Goal: Task Accomplishment & Management: Complete application form

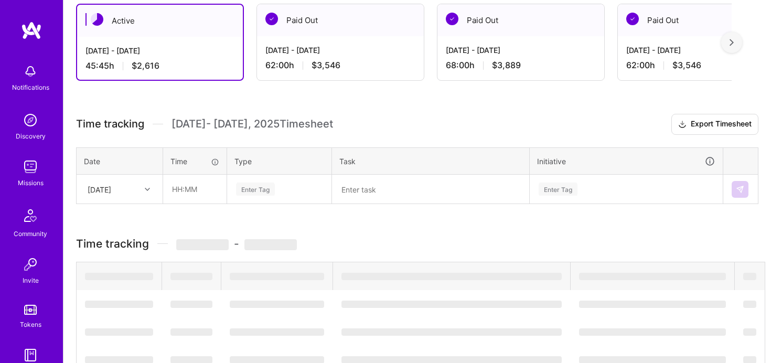
click at [111, 186] on div "[DATE]" at bounding box center [100, 189] width 24 height 11
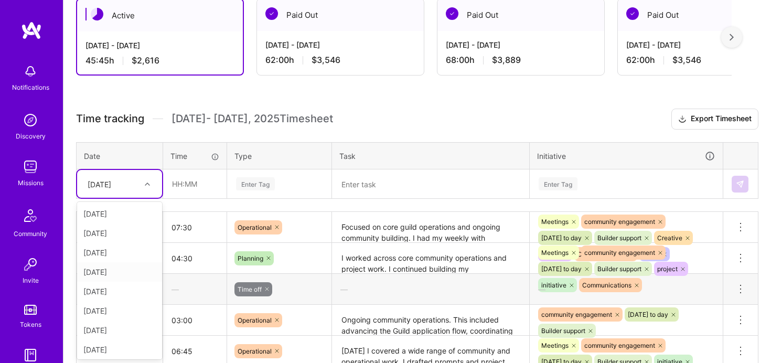
scroll to position [80, 0]
click at [111, 325] on div "[DATE]" at bounding box center [119, 327] width 85 height 19
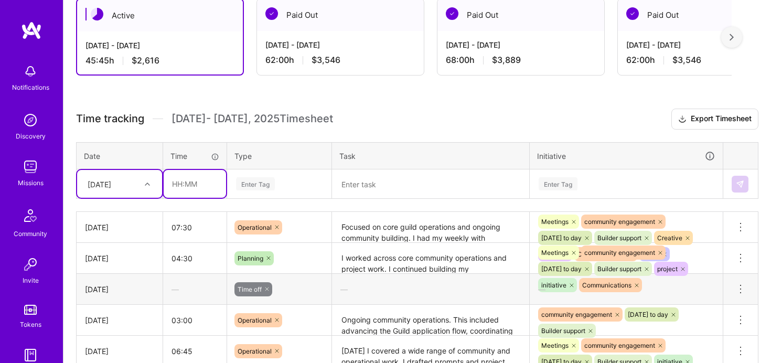
click at [176, 185] on input "text" at bounding box center [195, 184] width 62 height 28
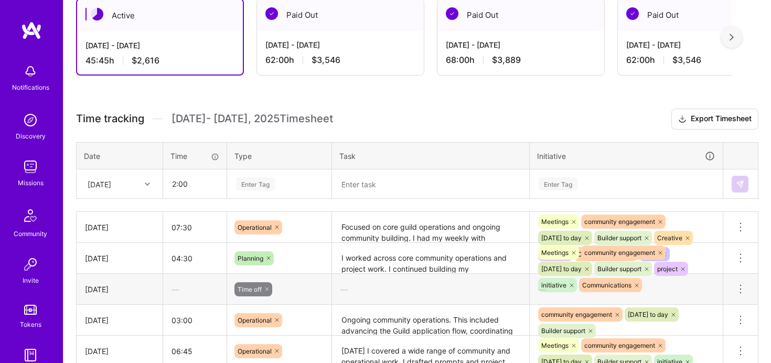
type input "02:00"
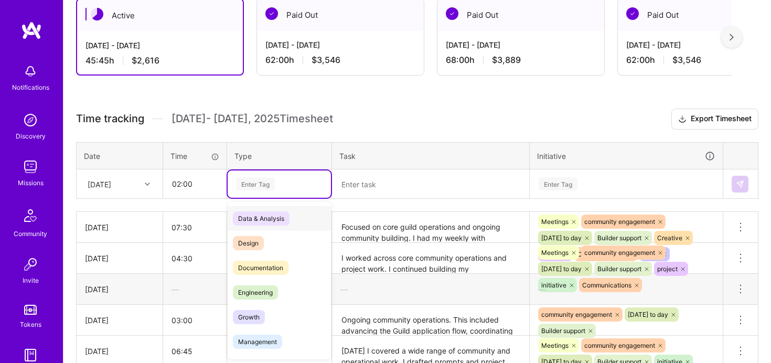
click at [256, 186] on div "Enter Tag" at bounding box center [255, 184] width 39 height 16
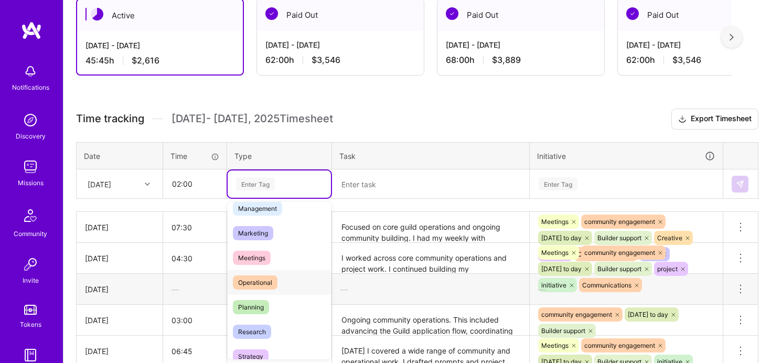
scroll to position [144, 0]
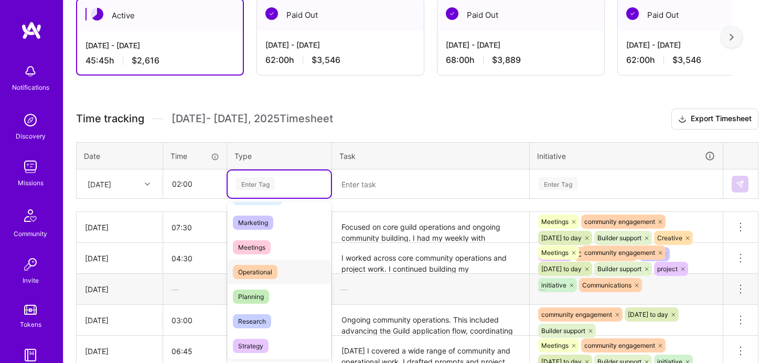
click at [265, 275] on span "Operational" at bounding box center [255, 272] width 45 height 14
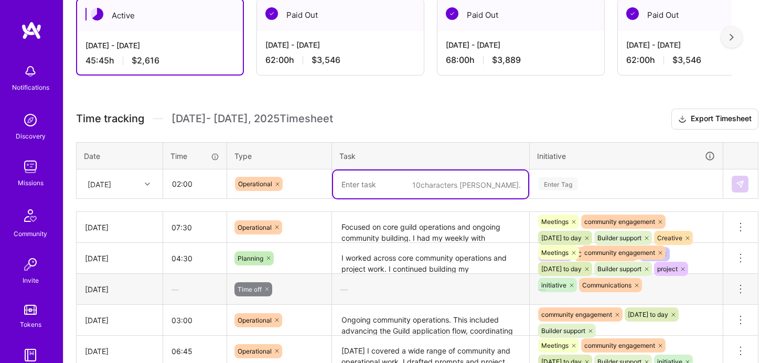
click at [373, 178] on textarea at bounding box center [430, 184] width 195 height 28
paste textarea "work on the [PERSON_NAME] project"
type textarea "work on the [PERSON_NAME] project"
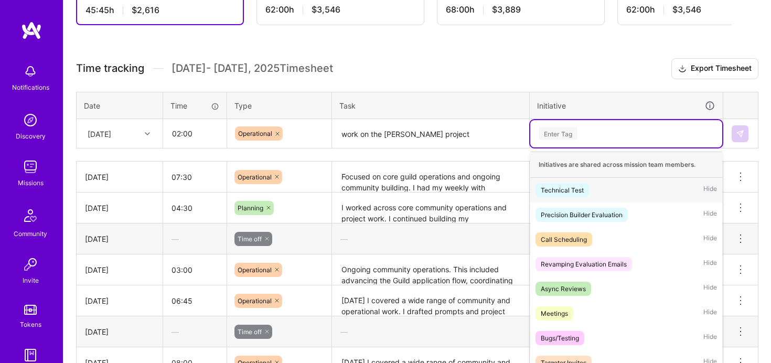
click at [569, 147] on div "option Technical Test focused, 1 of 62. 62 results available. Use Up and Down t…" at bounding box center [626, 133] width 192 height 27
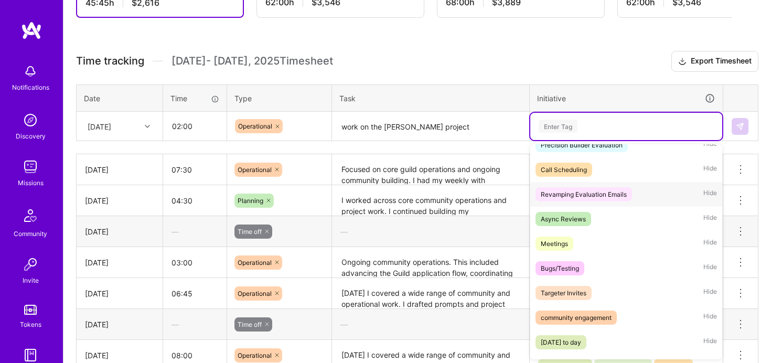
scroll to position [91, 0]
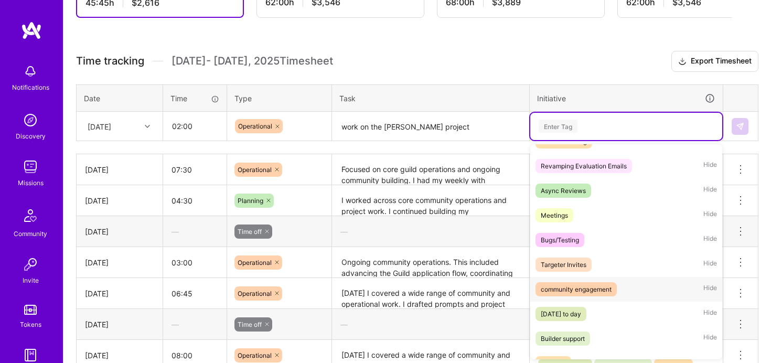
click at [580, 293] on div "community engagement" at bounding box center [576, 289] width 71 height 11
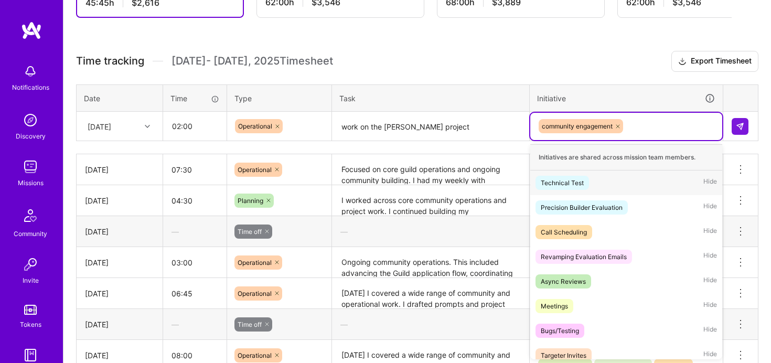
click at [649, 123] on div "community engagement" at bounding box center [626, 126] width 177 height 16
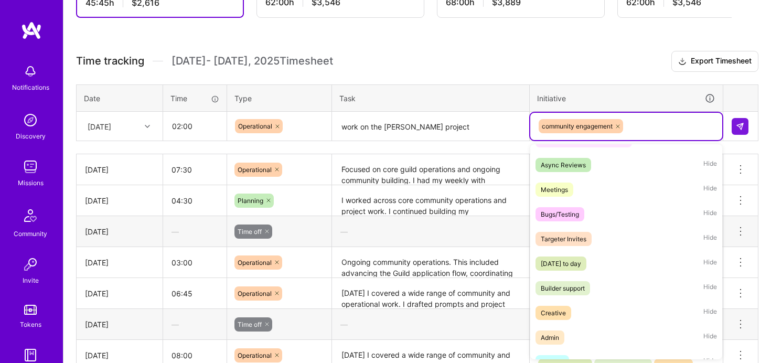
scroll to position [182, 0]
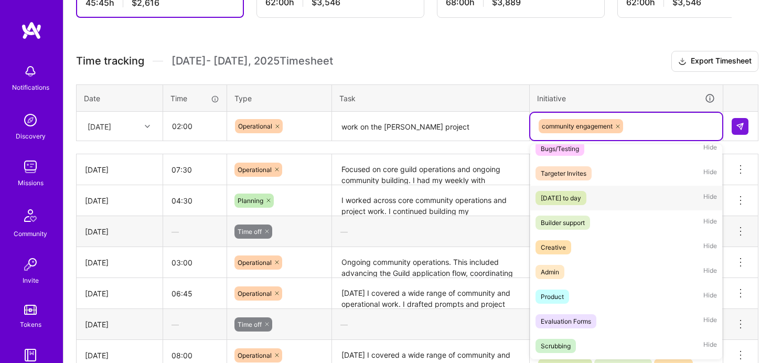
click at [581, 196] on div "[DATE] to day" at bounding box center [561, 198] width 40 height 11
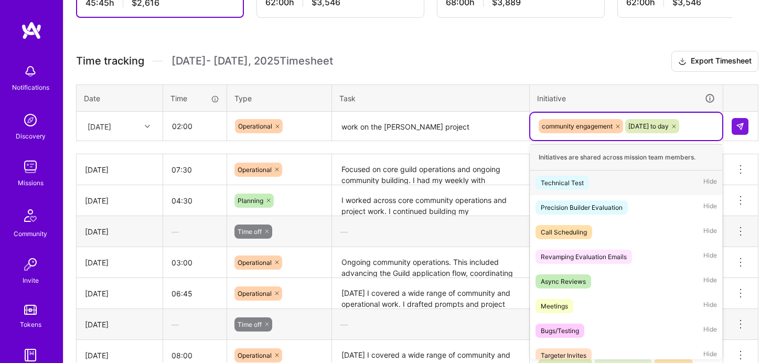
click at [710, 126] on div "community engagement [DATE] to day" at bounding box center [626, 126] width 177 height 16
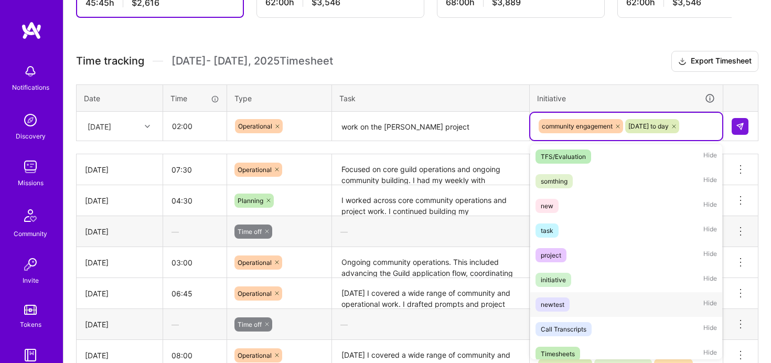
scroll to position [418, 0]
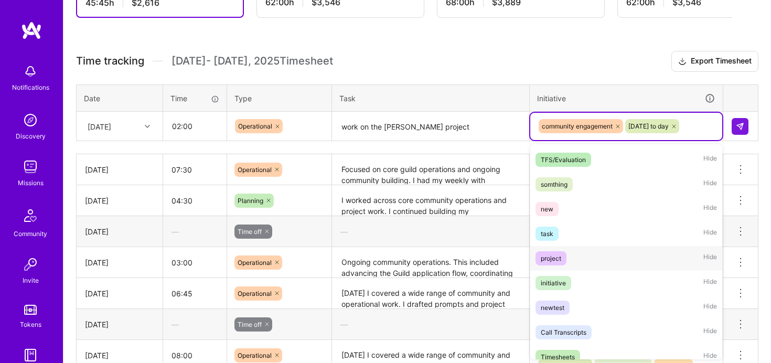
click at [588, 255] on div "project Hide" at bounding box center [626, 258] width 192 height 25
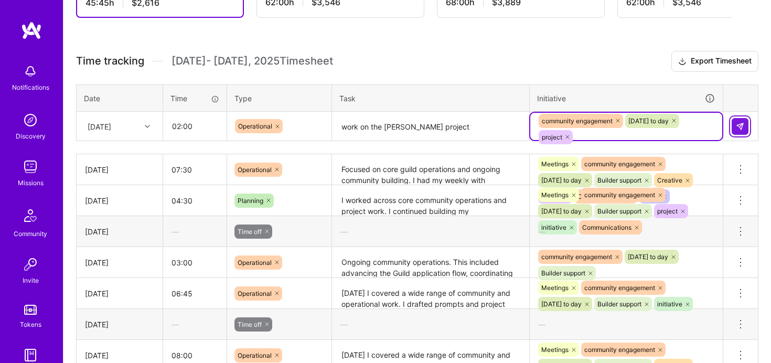
click at [741, 123] on img at bounding box center [740, 126] width 8 height 8
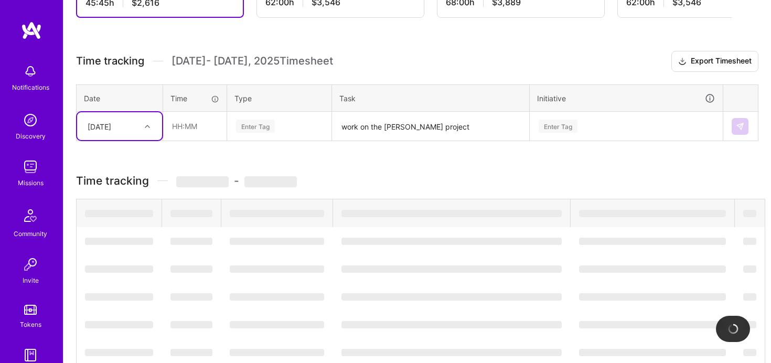
click at [111, 125] on div "[DATE]" at bounding box center [100, 126] width 24 height 11
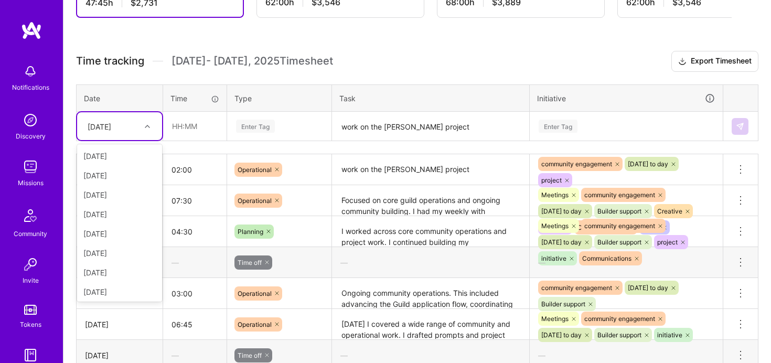
scroll to position [80, 0]
click at [109, 268] on div "[DATE]" at bounding box center [119, 270] width 85 height 19
click at [253, 122] on div "Enter Tag" at bounding box center [255, 126] width 39 height 16
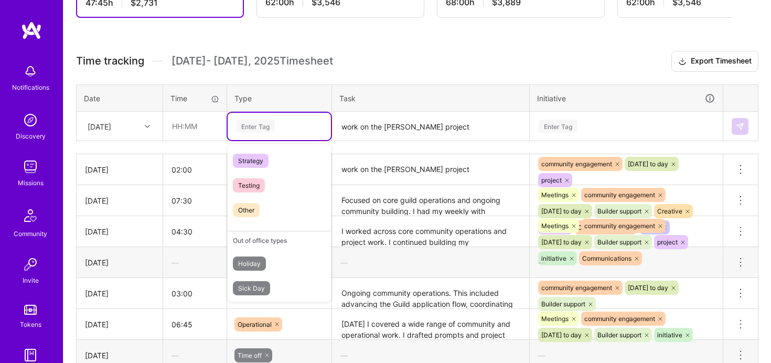
scroll to position [299, 0]
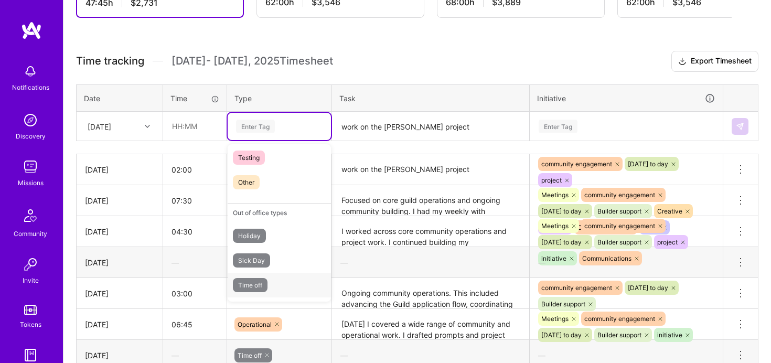
click at [259, 285] on span "Time off" at bounding box center [250, 285] width 35 height 14
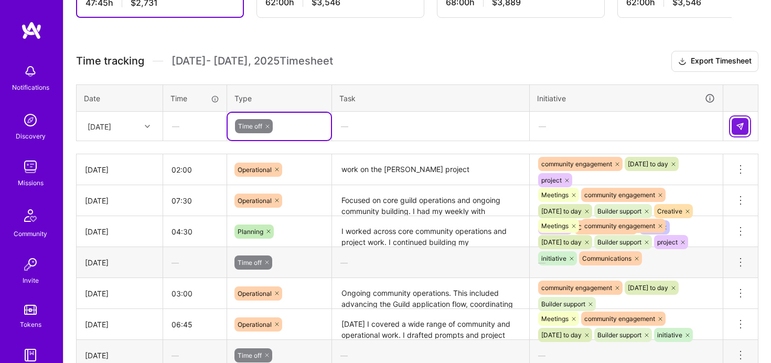
click at [743, 128] on img at bounding box center [740, 126] width 8 height 8
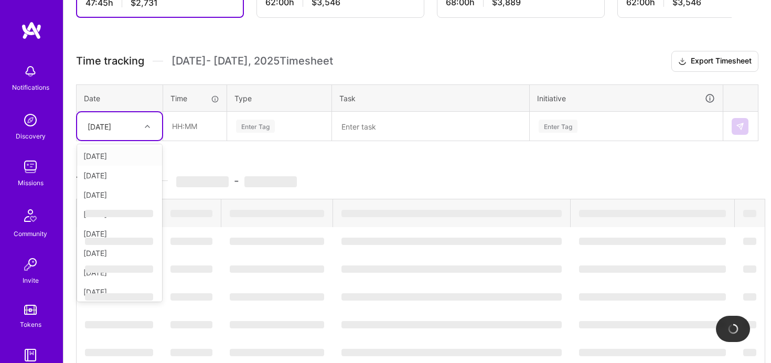
click at [111, 129] on div "[DATE]" at bounding box center [100, 126] width 24 height 11
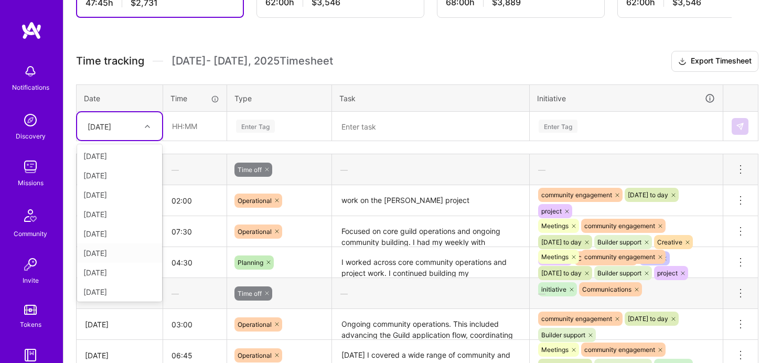
click at [111, 257] on div "[DATE]" at bounding box center [119, 252] width 85 height 19
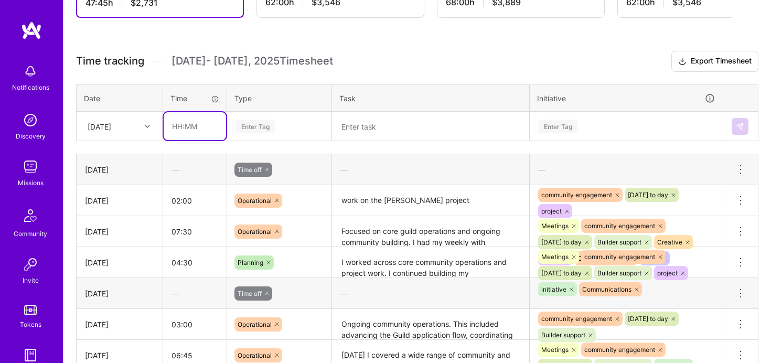
click at [168, 126] on input "text" at bounding box center [195, 126] width 62 height 28
type input "06:00"
click at [255, 125] on div "Enter Tag" at bounding box center [255, 126] width 39 height 16
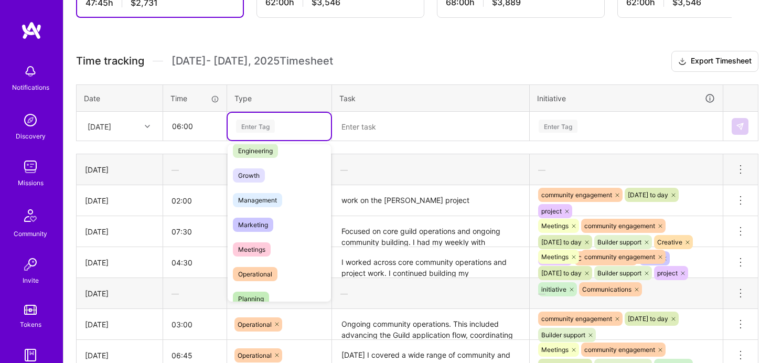
scroll to position [85, 0]
click at [262, 271] on span "Operational" at bounding box center [255, 273] width 45 height 14
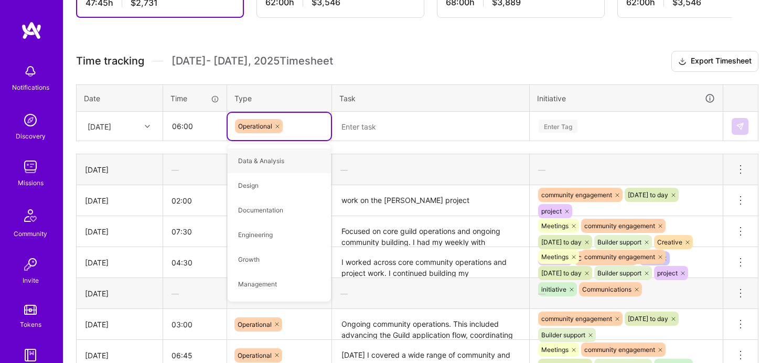
click at [395, 124] on textarea at bounding box center [430, 126] width 195 height 27
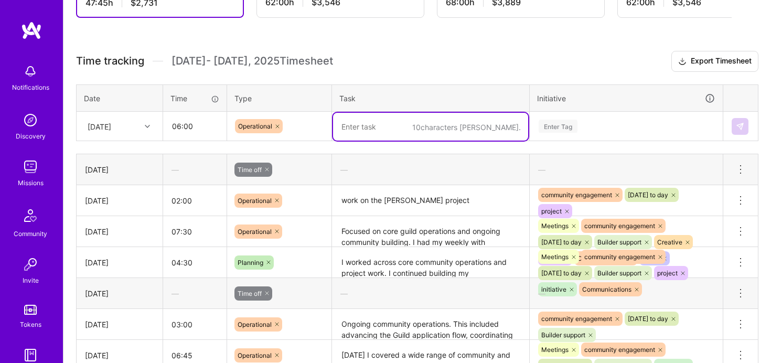
paste textarea "Continued progress across guild operations, including structured updates and co…"
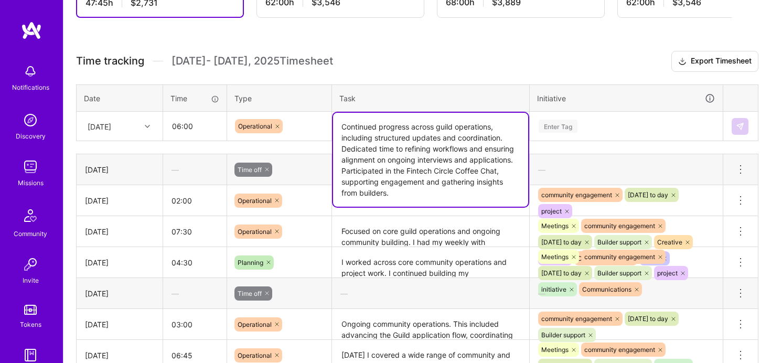
click at [394, 130] on textarea "Continued progress across guild operations, including structured updates and co…" at bounding box center [430, 160] width 195 height 94
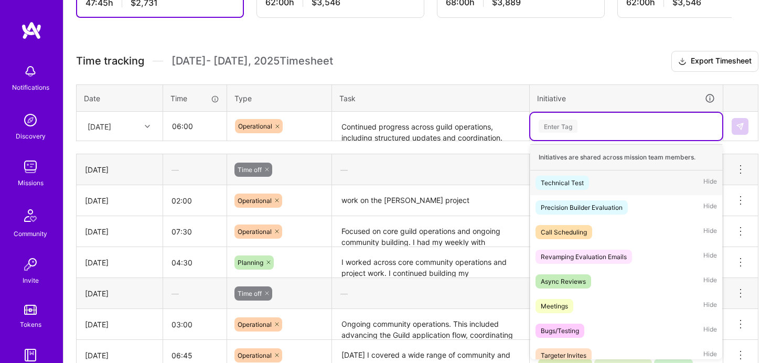
click at [589, 125] on div "Enter Tag" at bounding box center [626, 126] width 177 height 13
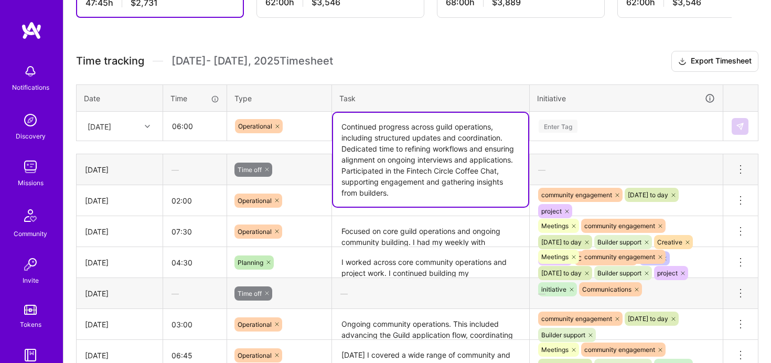
click at [441, 132] on textarea "Continued progress across guild operations, including structured updates and co…" at bounding box center [430, 160] width 195 height 94
click at [461, 184] on textarea "Continued progress across guild operations, including structured updates and co…" at bounding box center [430, 160] width 195 height 94
click at [338, 183] on textarea "Continued progress across guild operations, including structured updates and co…" at bounding box center [430, 160] width 195 height 94
drag, startPoint x: 341, startPoint y: 186, endPoint x: 436, endPoint y: 204, distance: 96.7
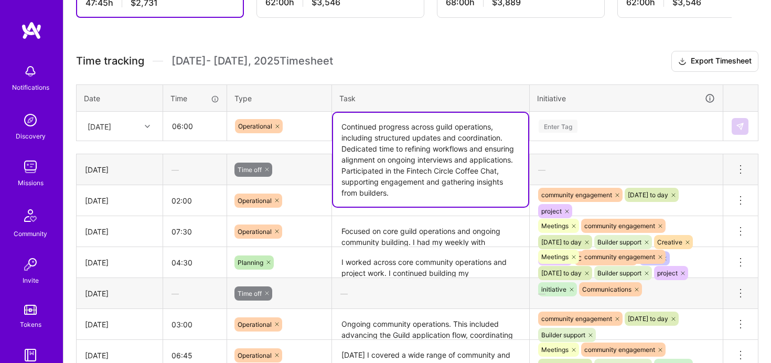
click at [439, 204] on textarea "Continued progress across guild operations, including structured updates and co…" at bounding box center [430, 160] width 195 height 94
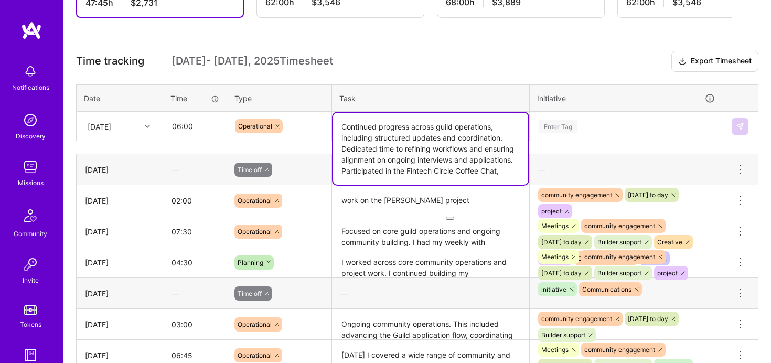
type textarea "Continued progress across guild operations, including structured updates and co…"
click at [553, 119] on div "Enter Tag" at bounding box center [558, 126] width 39 height 16
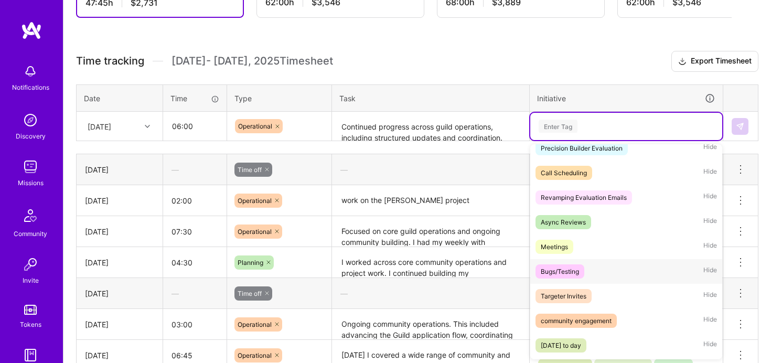
scroll to position [68, 0]
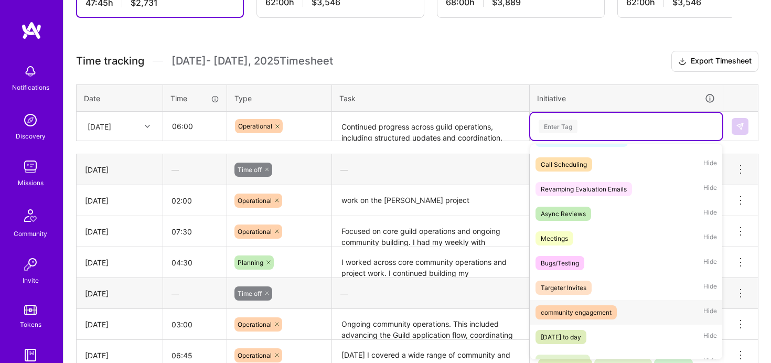
click at [584, 307] on div "community engagement" at bounding box center [576, 312] width 71 height 11
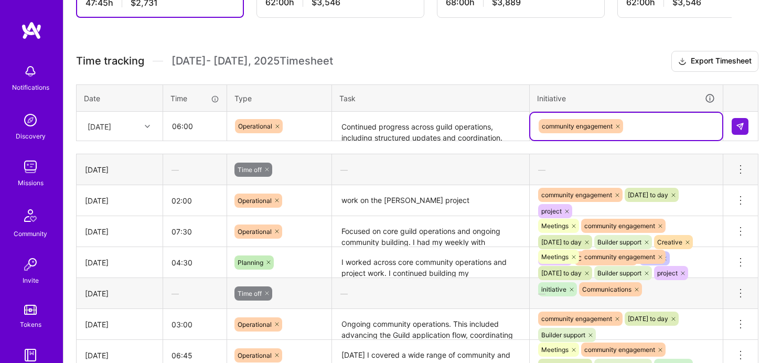
click at [645, 127] on div "community engagement" at bounding box center [626, 126] width 177 height 16
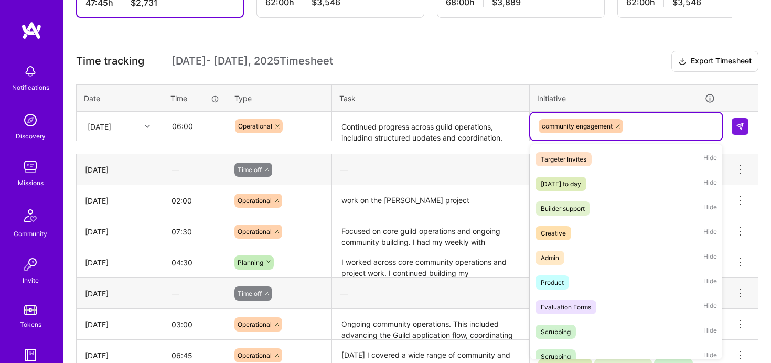
scroll to position [227, 0]
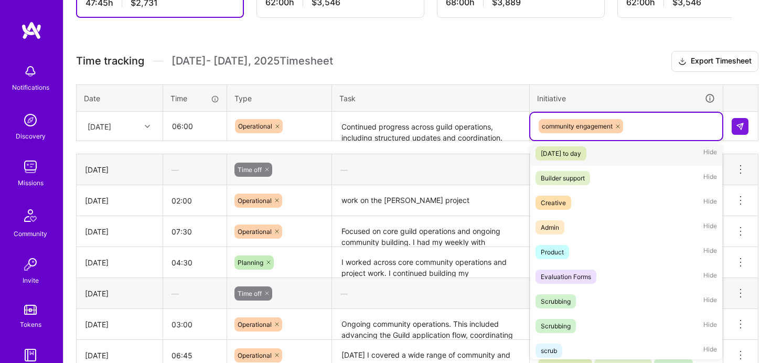
click at [586, 158] on span "[DATE] to day" at bounding box center [561, 153] width 51 height 14
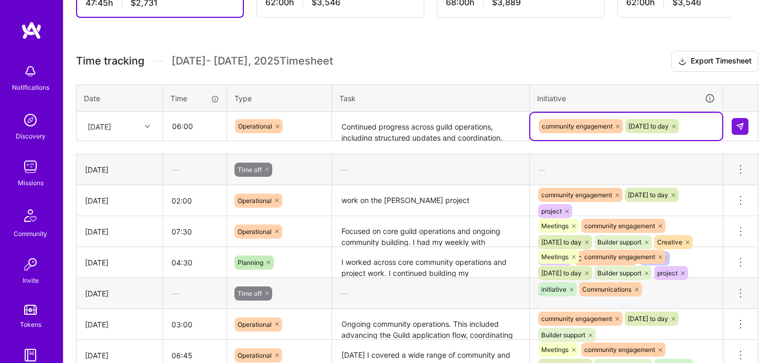
click at [709, 130] on div "community engagement [DATE] to day" at bounding box center [626, 126] width 177 height 16
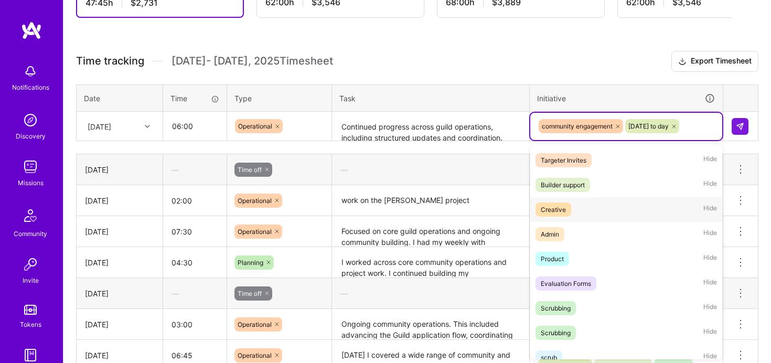
scroll to position [198, 0]
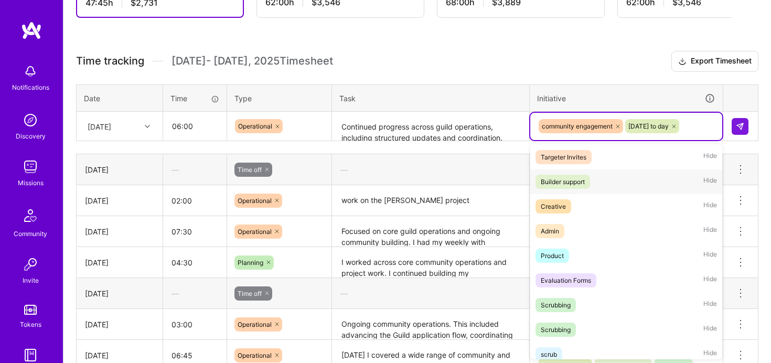
click at [574, 186] on div "Builder support" at bounding box center [563, 181] width 44 height 11
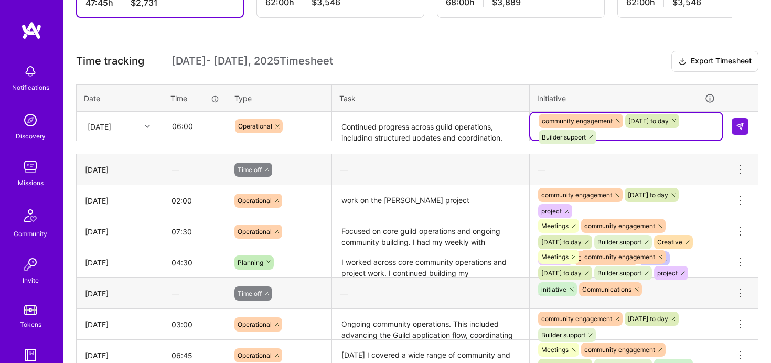
click at [672, 131] on div "community engagement [DATE] to day Builder support" at bounding box center [626, 129] width 177 height 33
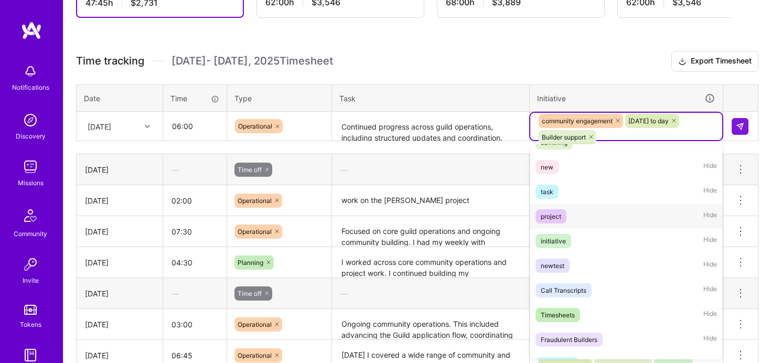
scroll to position [440, 0]
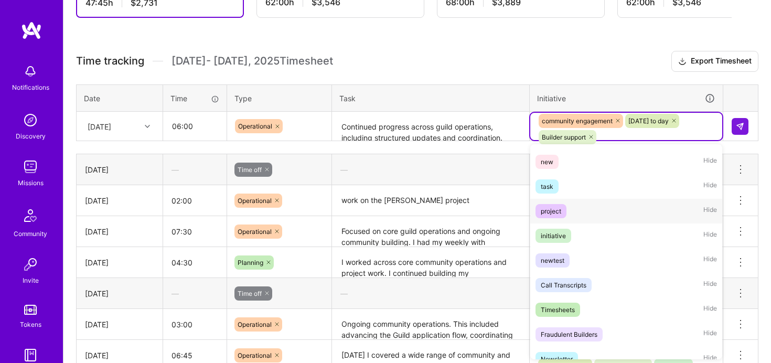
click at [641, 220] on div "project Hide" at bounding box center [626, 211] width 192 height 25
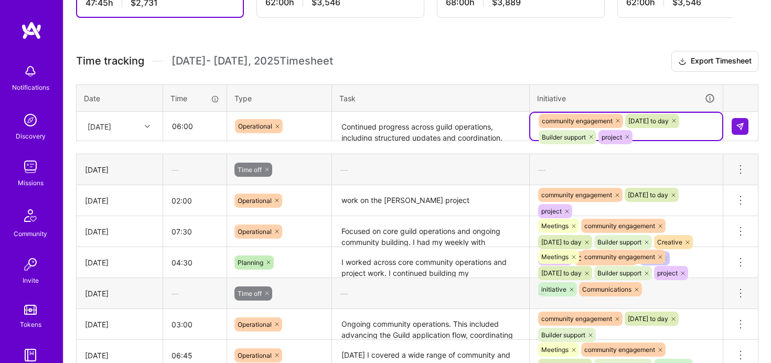
click at [691, 135] on div "community engagement [DATE] to day Builder support project" at bounding box center [626, 129] width 177 height 33
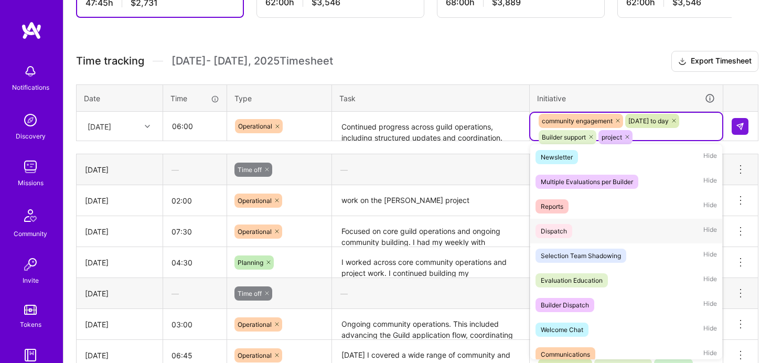
scroll to position [690, 0]
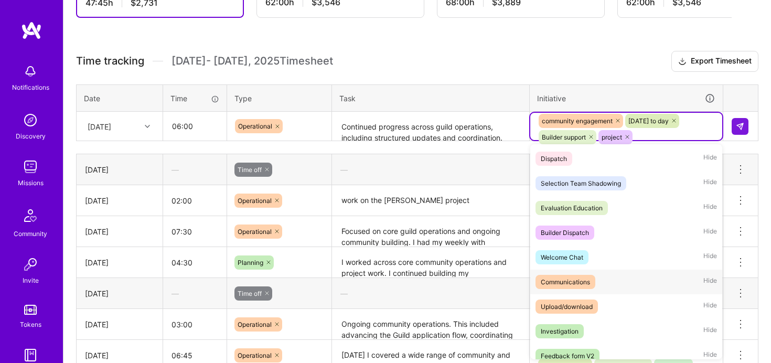
click at [583, 281] on div "Communications" at bounding box center [565, 281] width 49 height 11
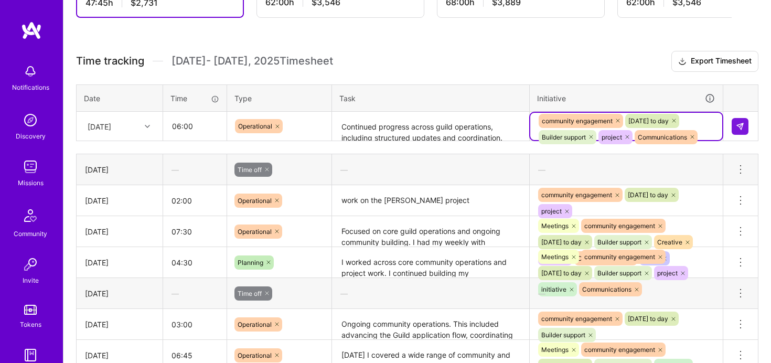
scroll to position [253, 0]
click at [713, 129] on div "community engagement [DATE] to day Builder support project Communications" at bounding box center [626, 128] width 177 height 33
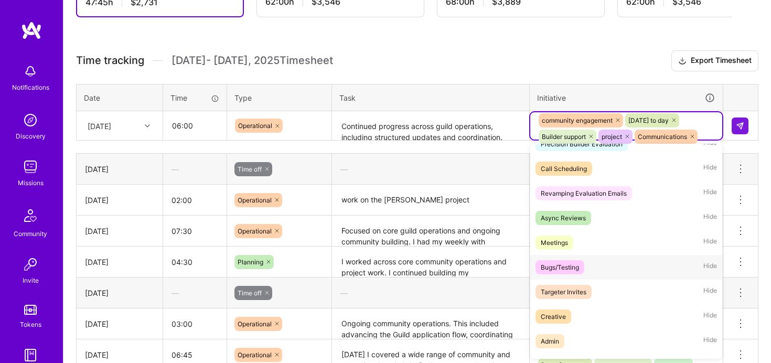
scroll to position [92, 0]
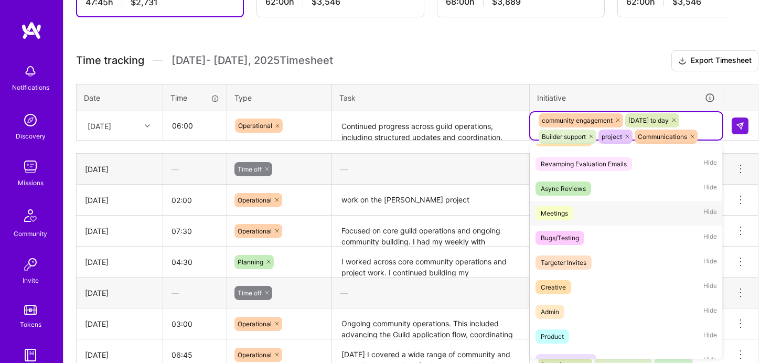
click at [604, 212] on div "Meetings Hide" at bounding box center [626, 213] width 192 height 25
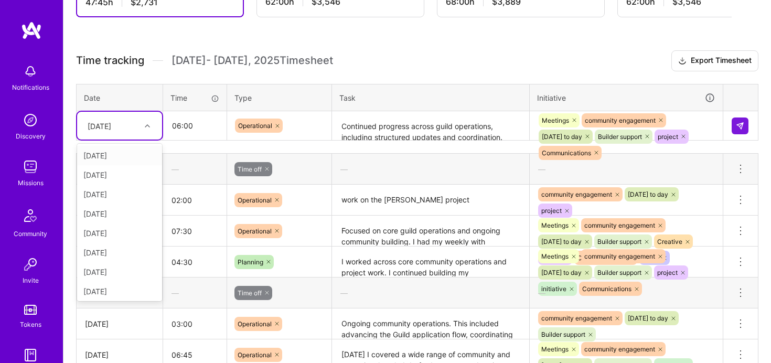
click at [133, 127] on div "[DATE]" at bounding box center [111, 125] width 58 height 17
click at [100, 291] on div "[DATE]" at bounding box center [119, 289] width 85 height 19
click at [743, 128] on img at bounding box center [740, 126] width 8 height 8
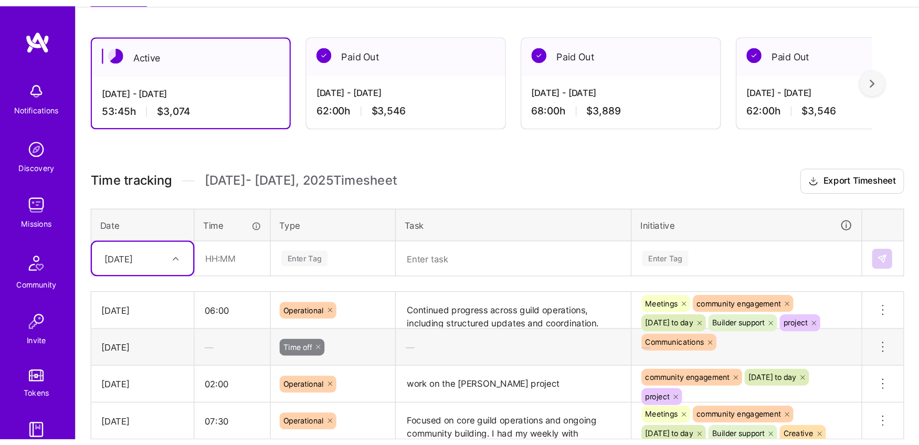
scroll to position [211, 0]
